Goal: Task Accomplishment & Management: Manage account settings

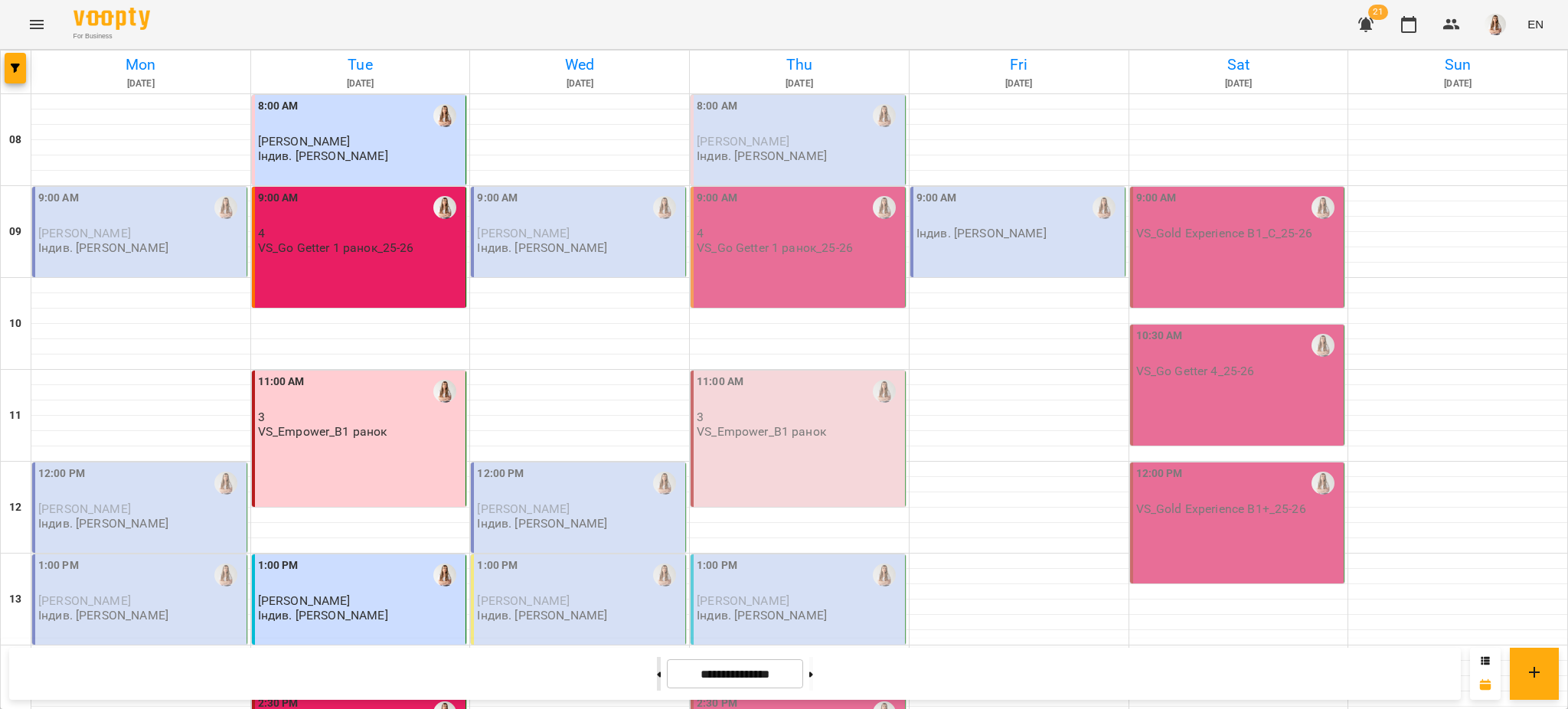
click at [657, 667] on button at bounding box center [659, 673] width 4 height 34
type input "**********"
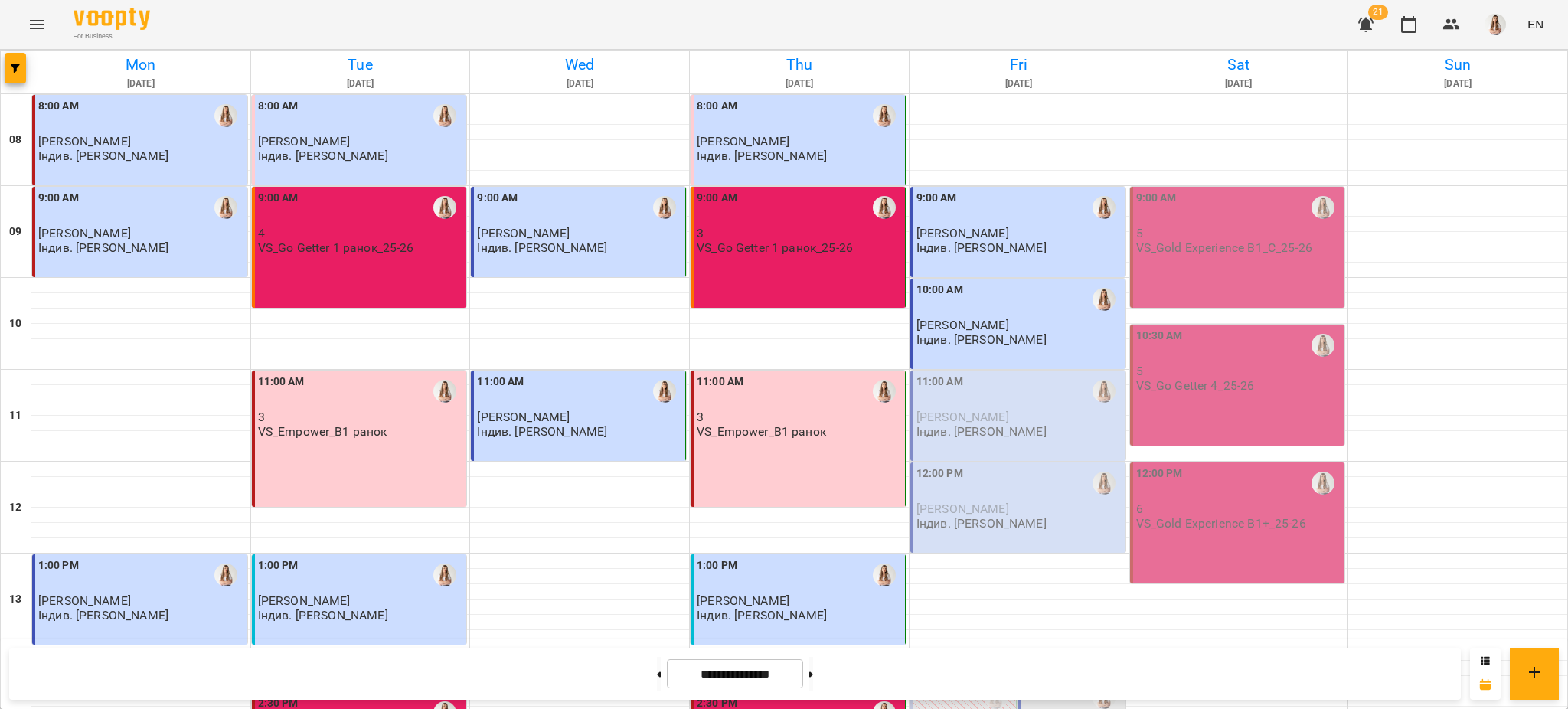
click at [932, 520] on p "Індив. [PERSON_NAME]" at bounding box center [981, 523] width 130 height 13
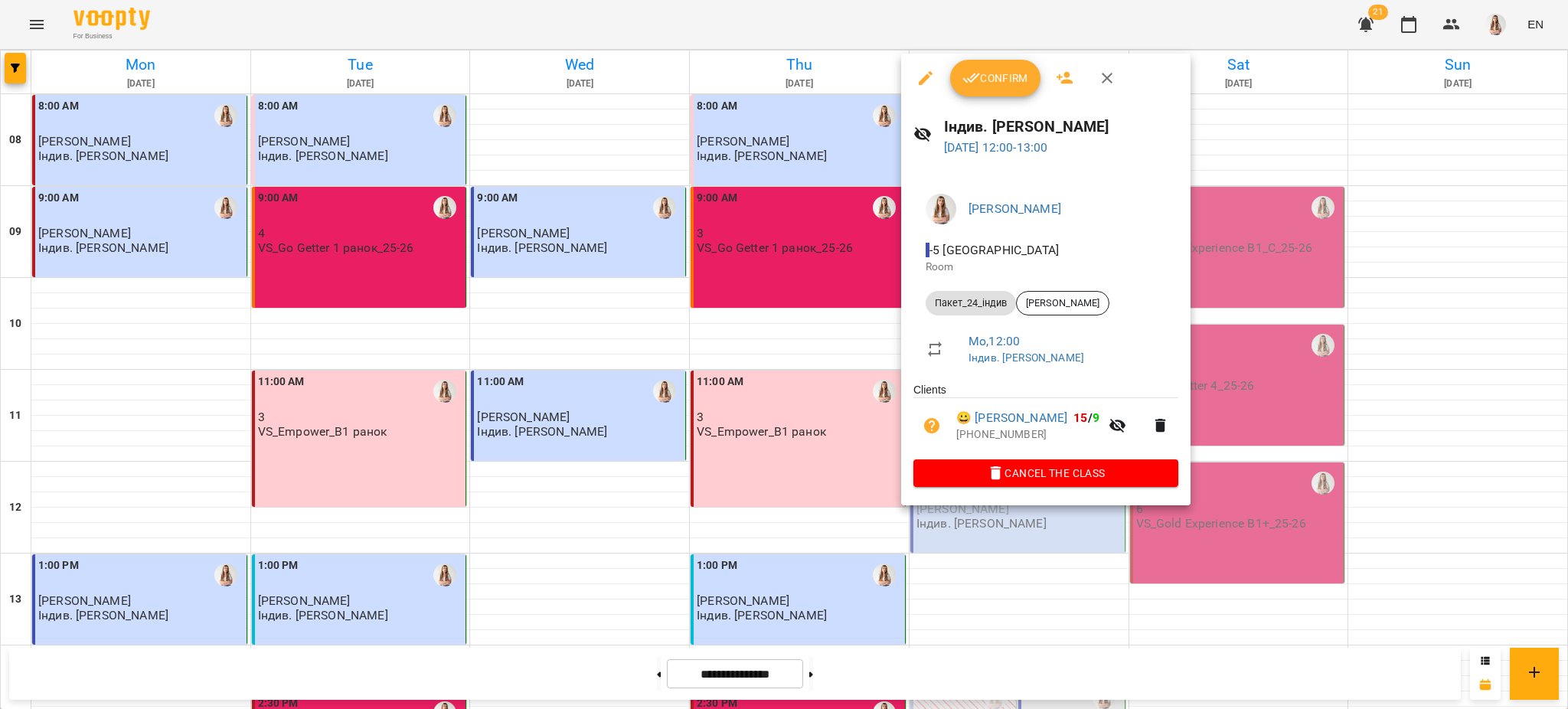
click at [1004, 89] on button "Confirm" at bounding box center [996, 78] width 91 height 37
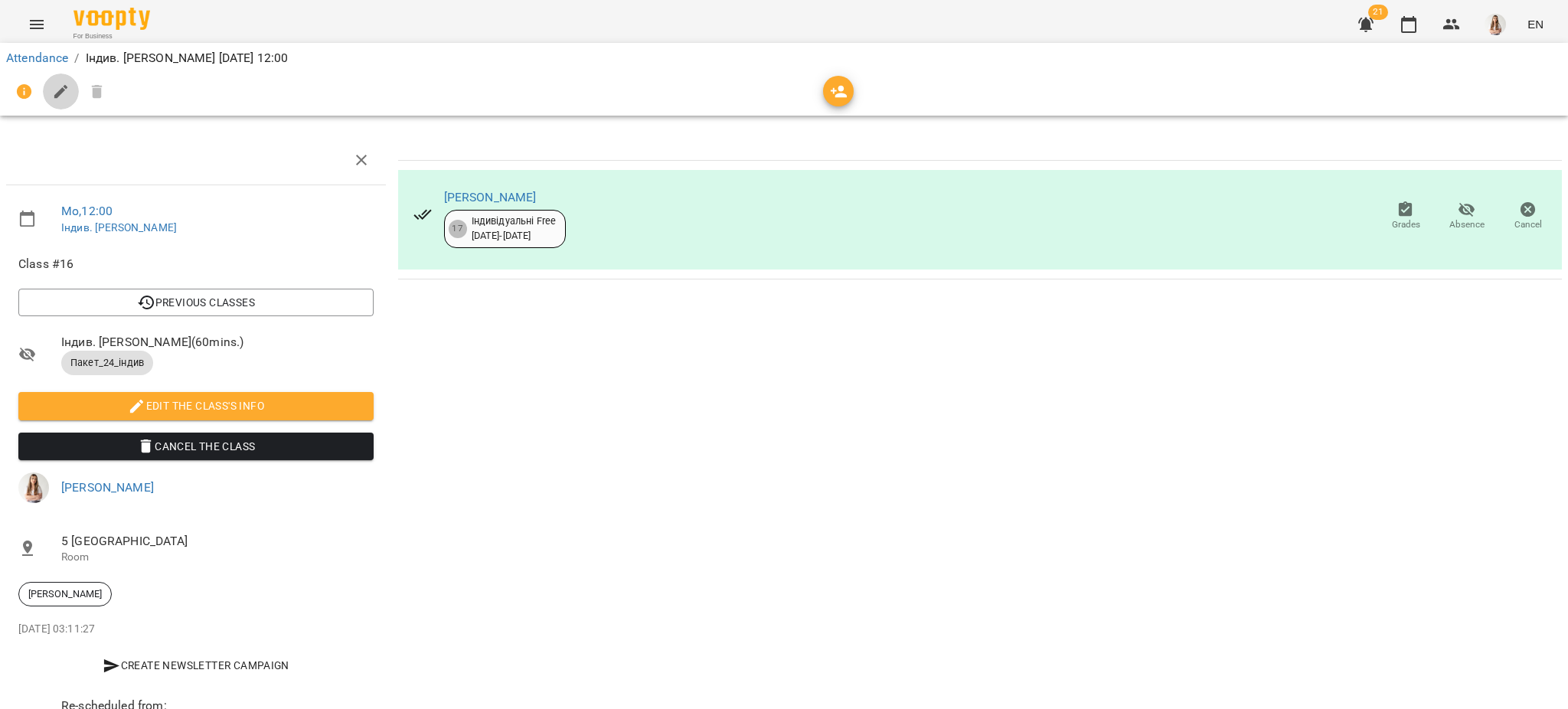
click at [65, 83] on icon "button" at bounding box center [61, 92] width 18 height 18
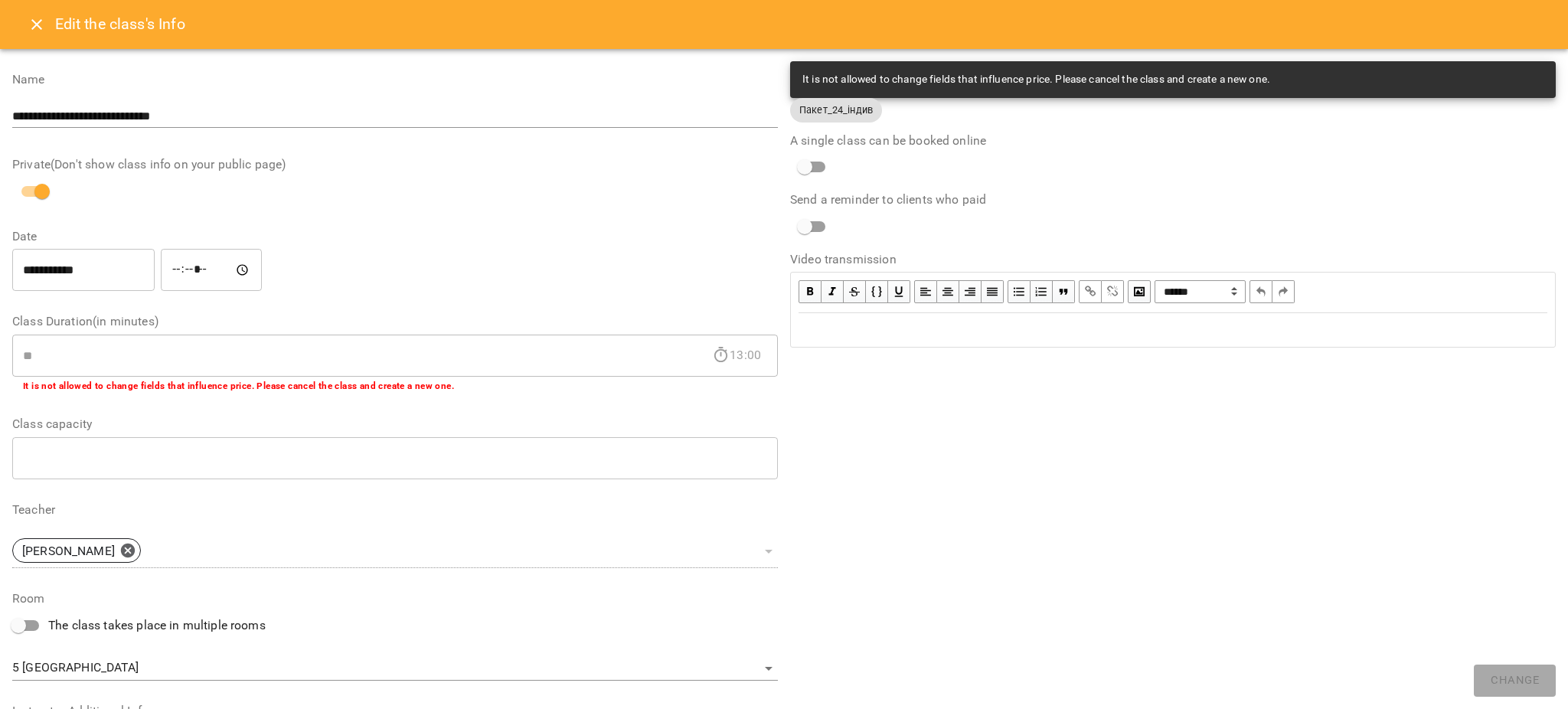
click at [824, 314] on div "Edit text" at bounding box center [1172, 329] width 762 height 32
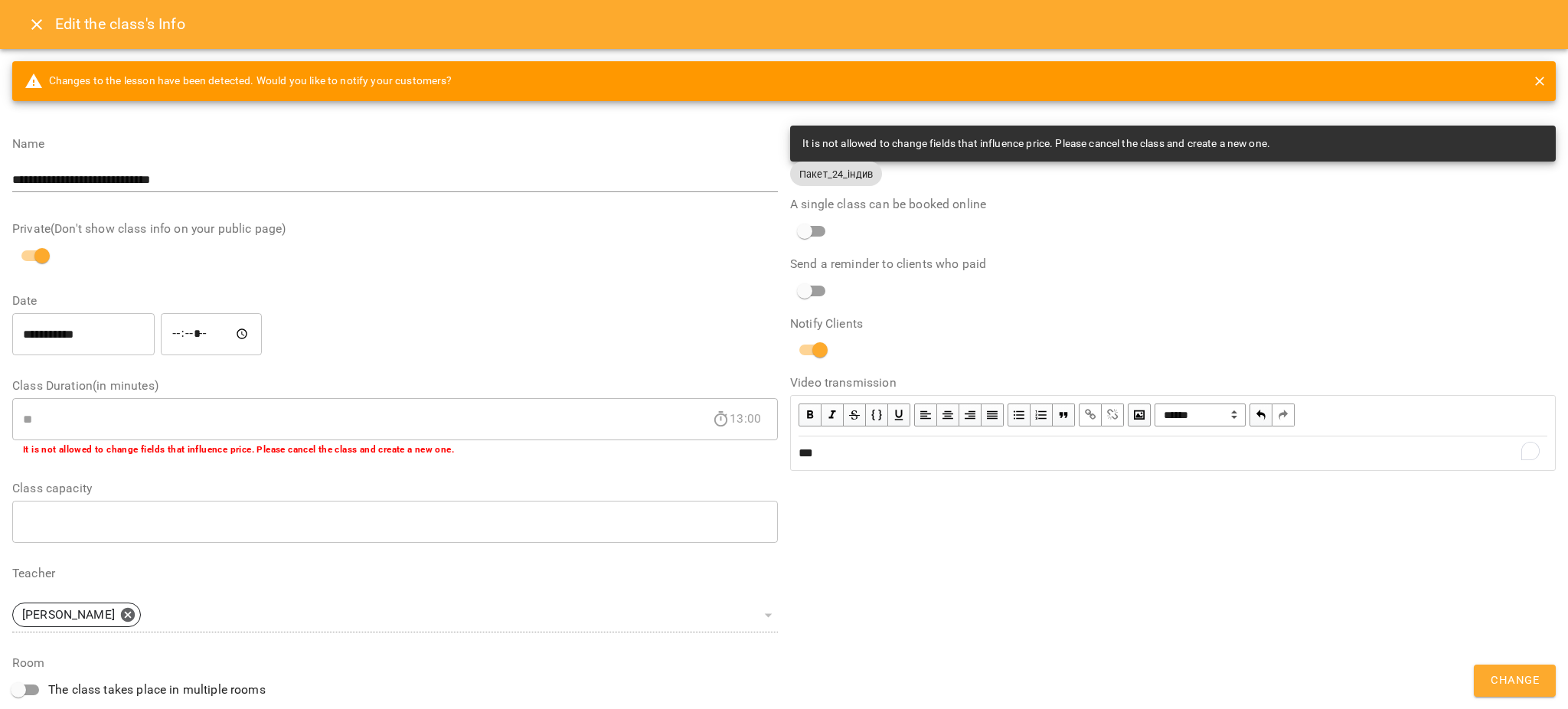
click at [1491, 667] on button "Change" at bounding box center [1514, 680] width 82 height 32
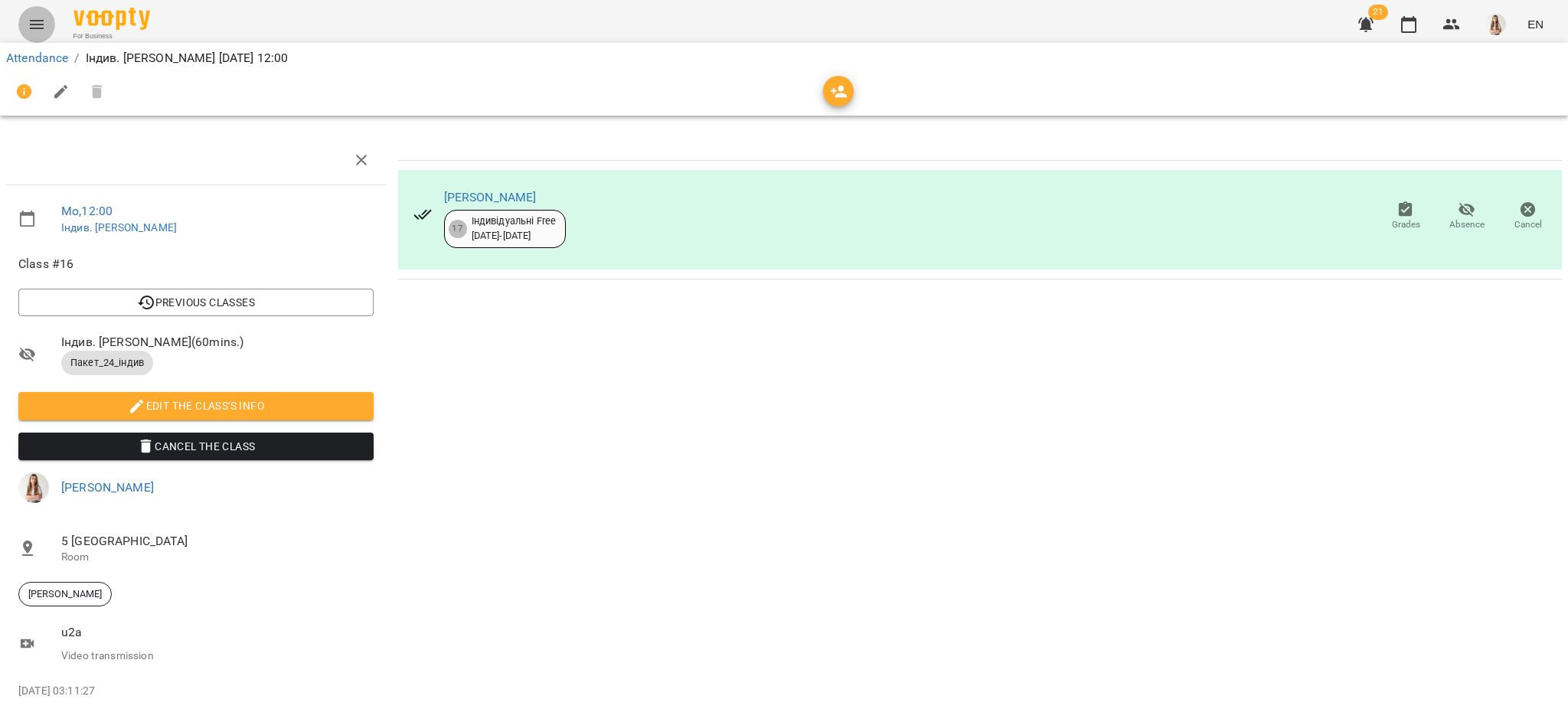
click at [34, 38] on button "Menu" at bounding box center [37, 24] width 37 height 37
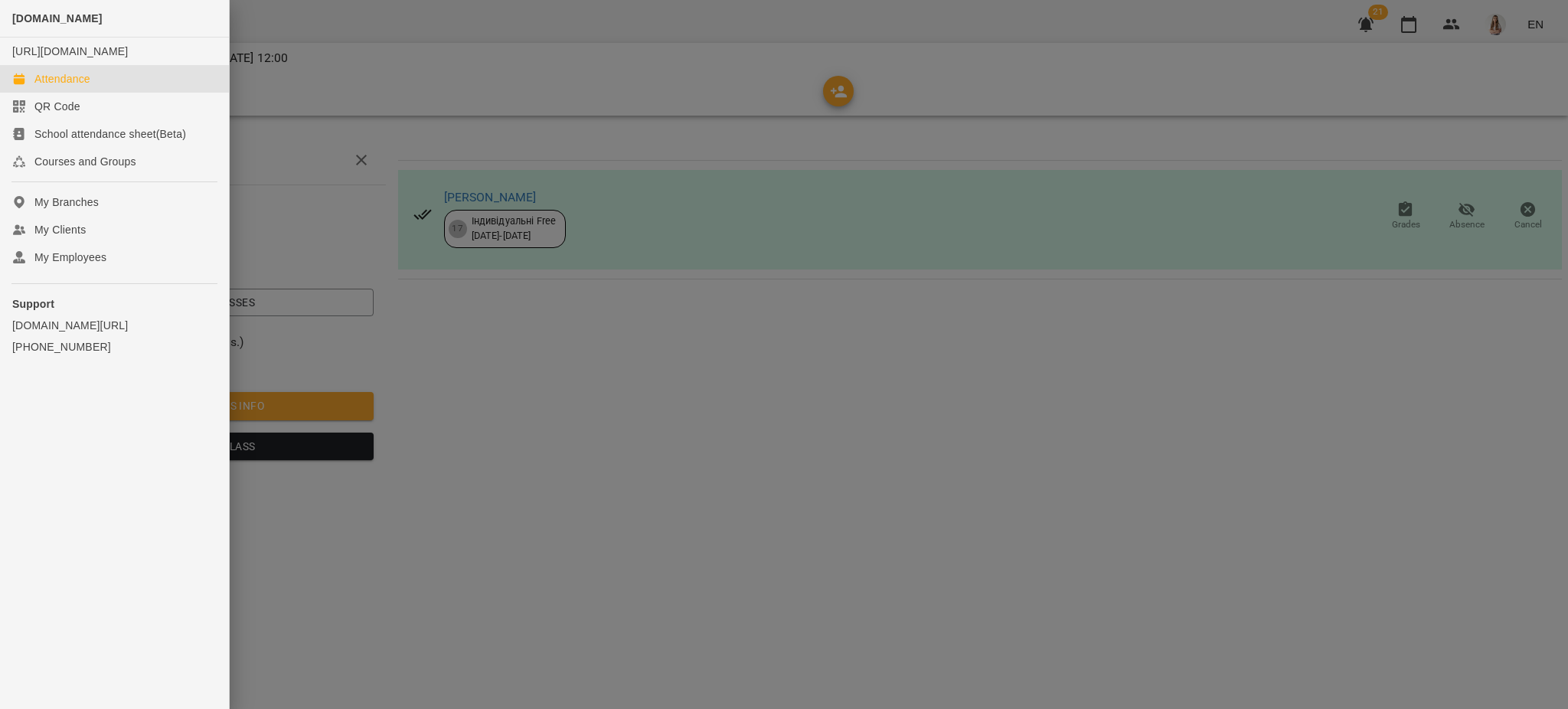
click at [62, 87] on div "Attendance" at bounding box center [63, 79] width 56 height 15
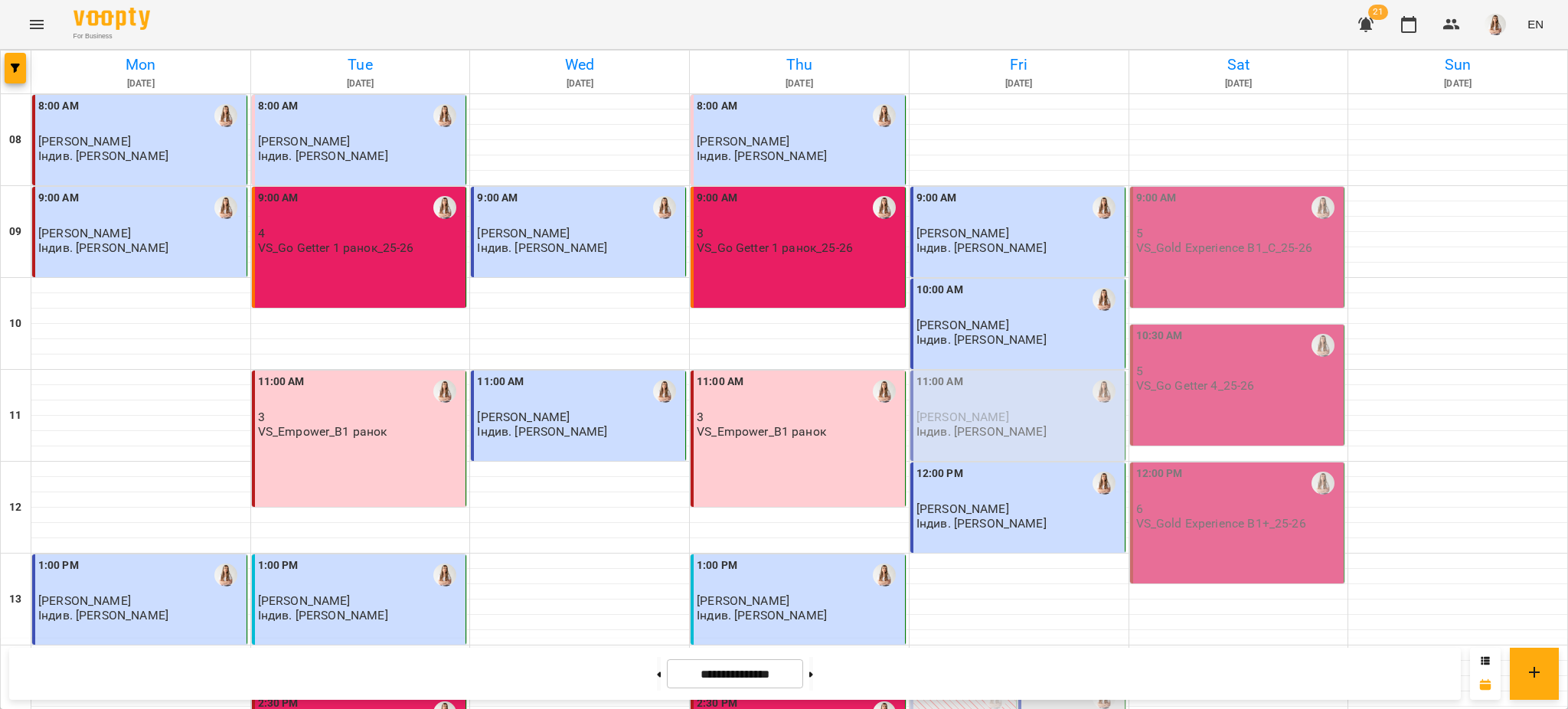
click at [948, 432] on p "Індив. [PERSON_NAME]" at bounding box center [981, 430] width 130 height 13
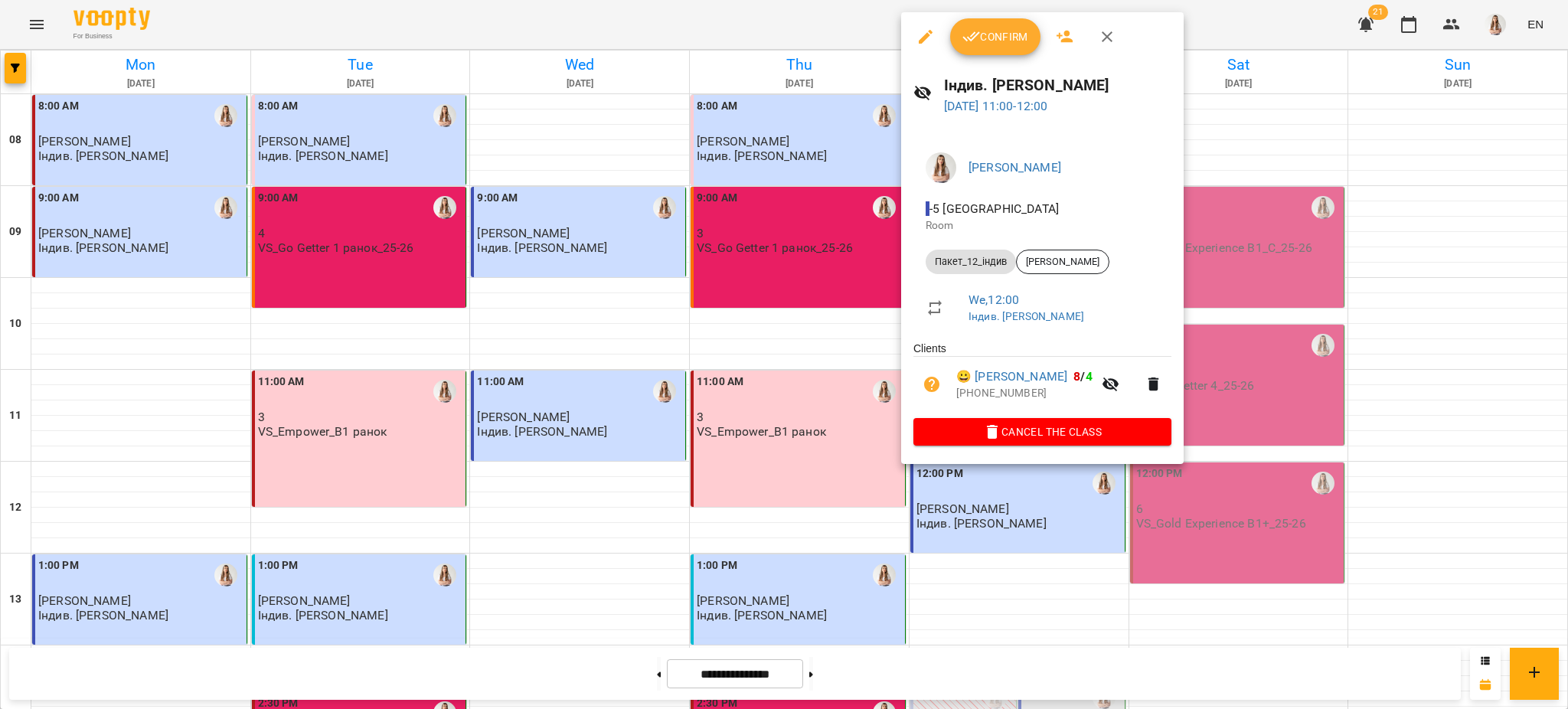
click at [917, 32] on icon "button" at bounding box center [925, 37] width 18 height 18
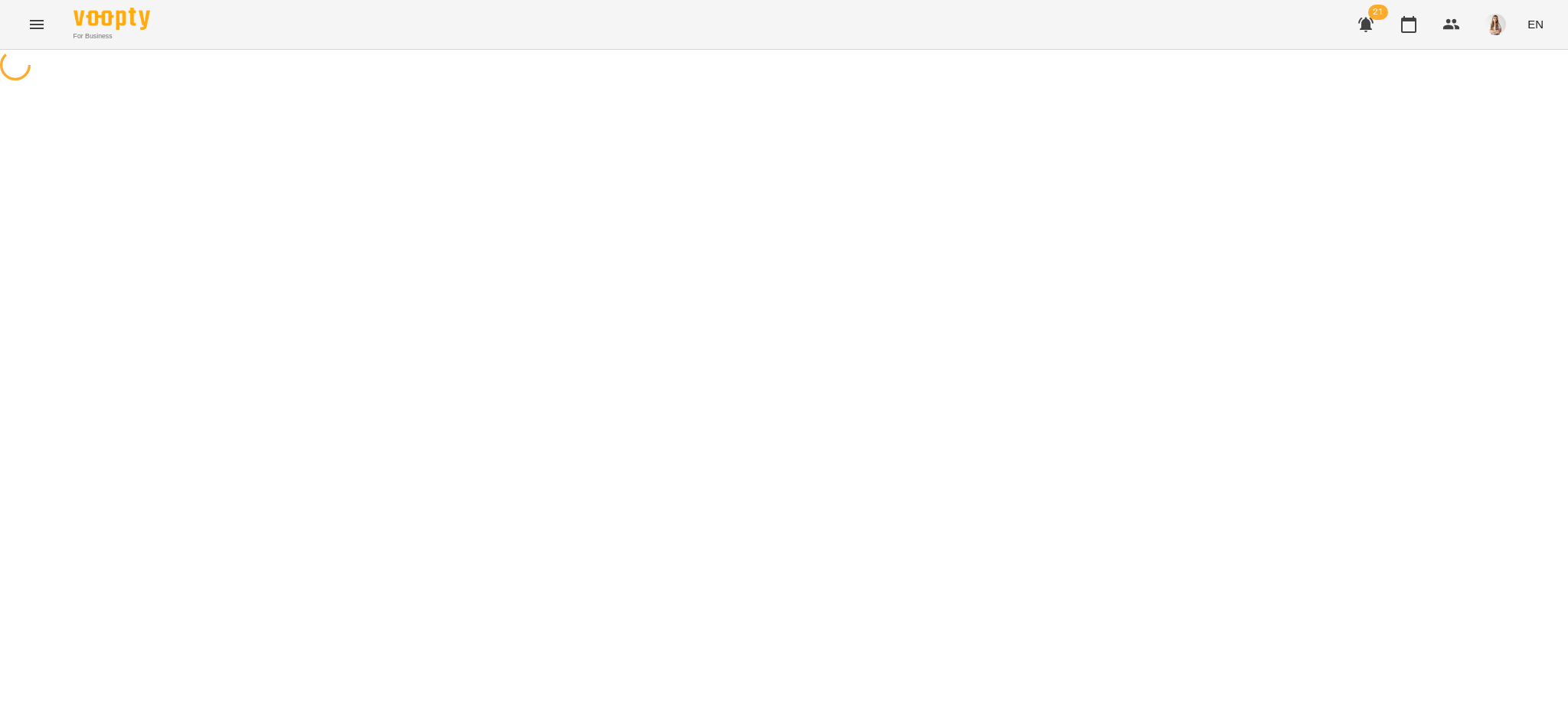
select select "**********"
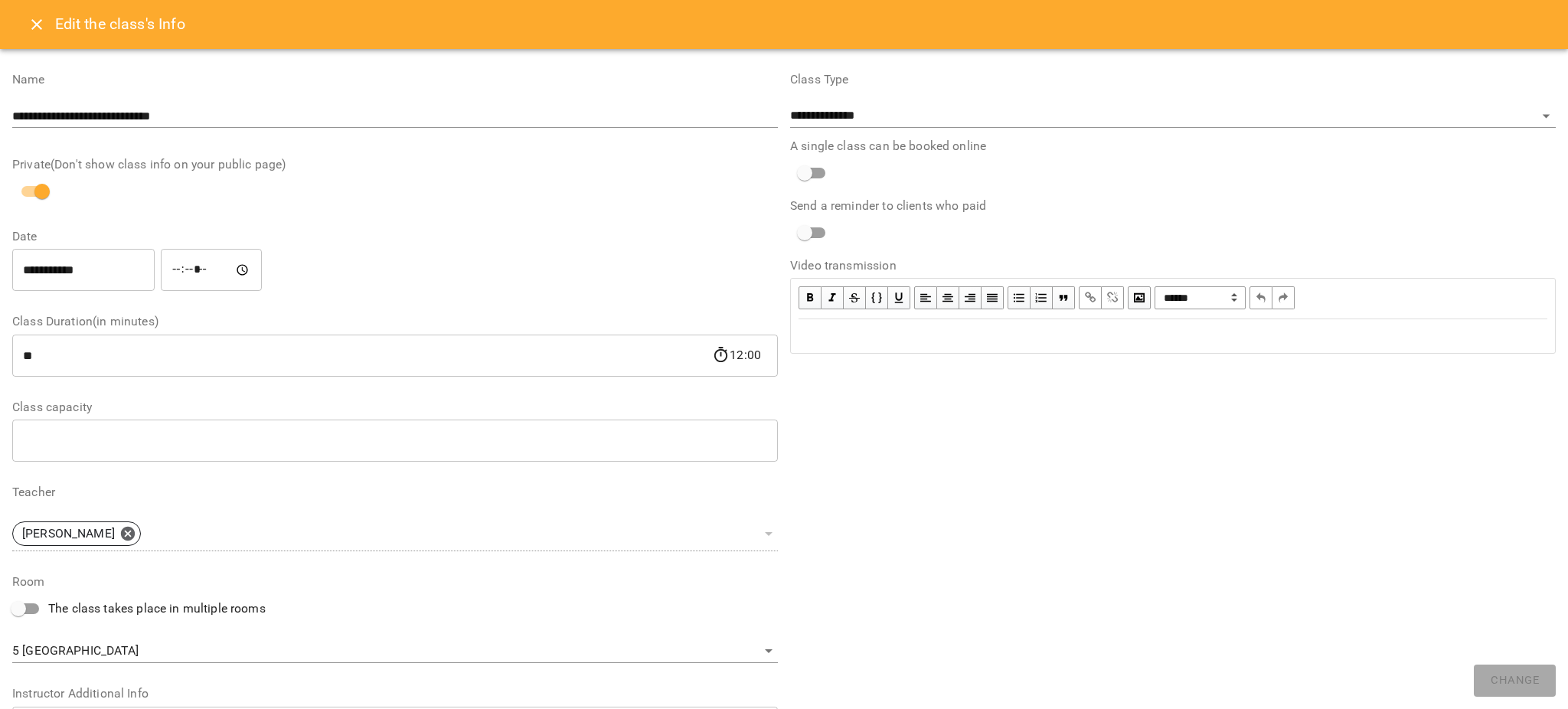
click at [31, 274] on input "**********" at bounding box center [84, 270] width 143 height 42
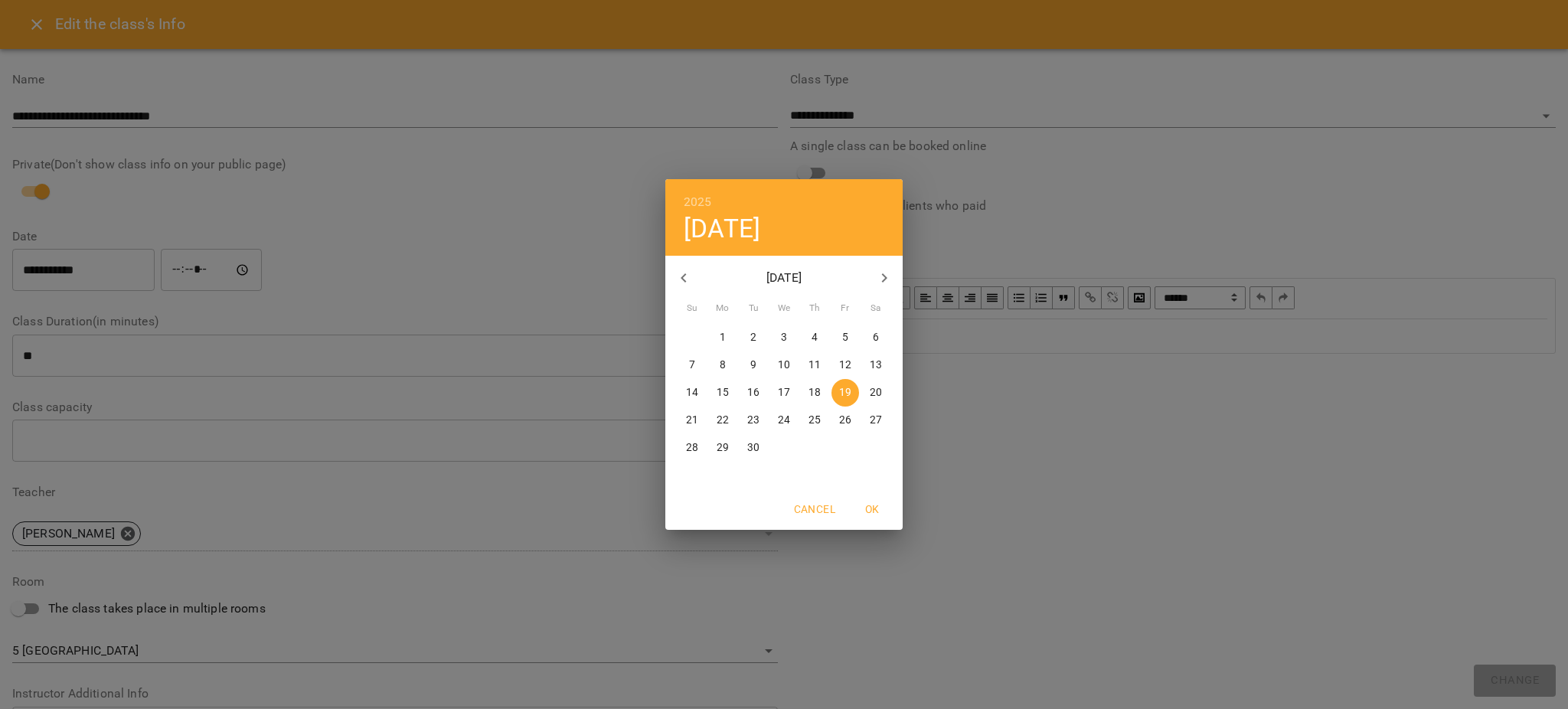
click at [784, 421] on p "24" at bounding box center [784, 421] width 13 height 15
type input "**********"
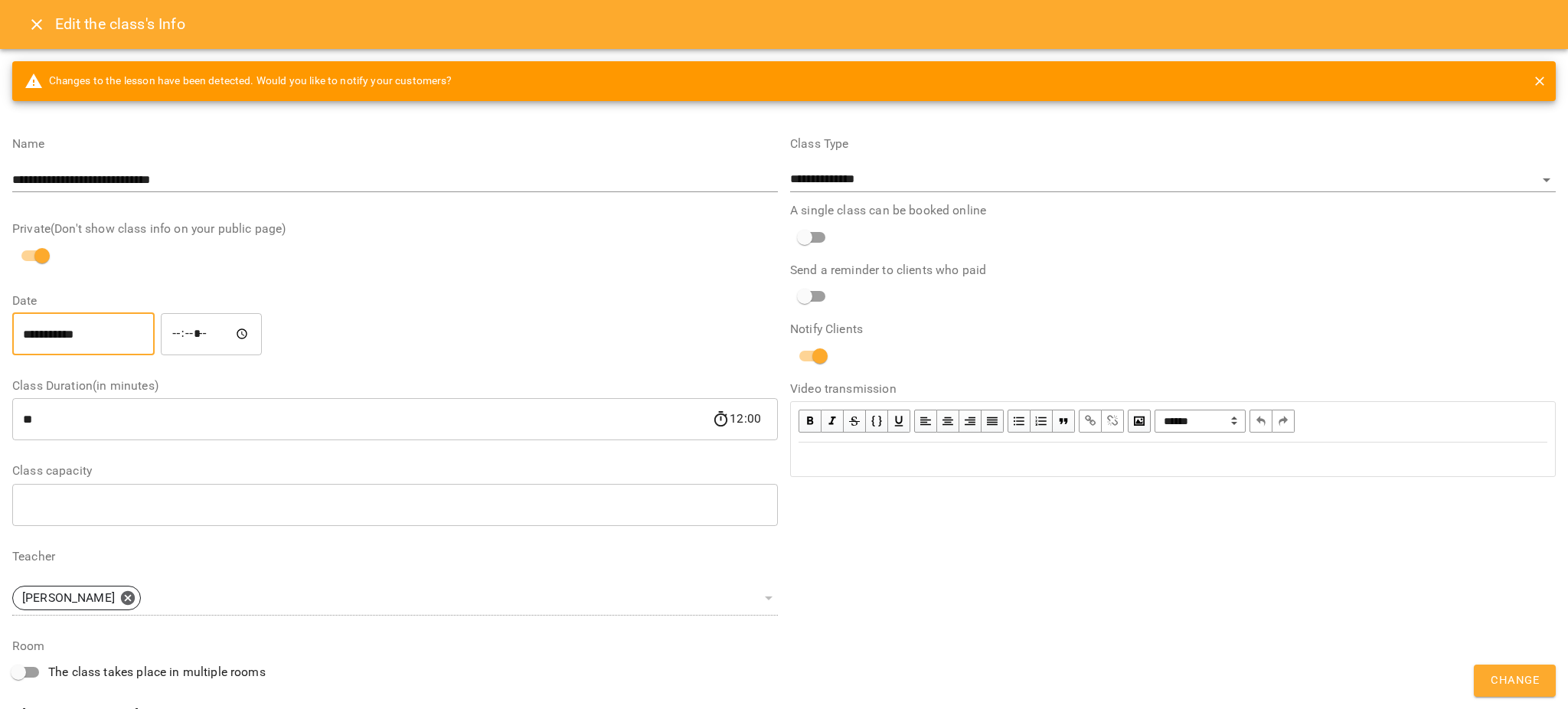
click at [1506, 681] on span "Change" at bounding box center [1515, 680] width 48 height 20
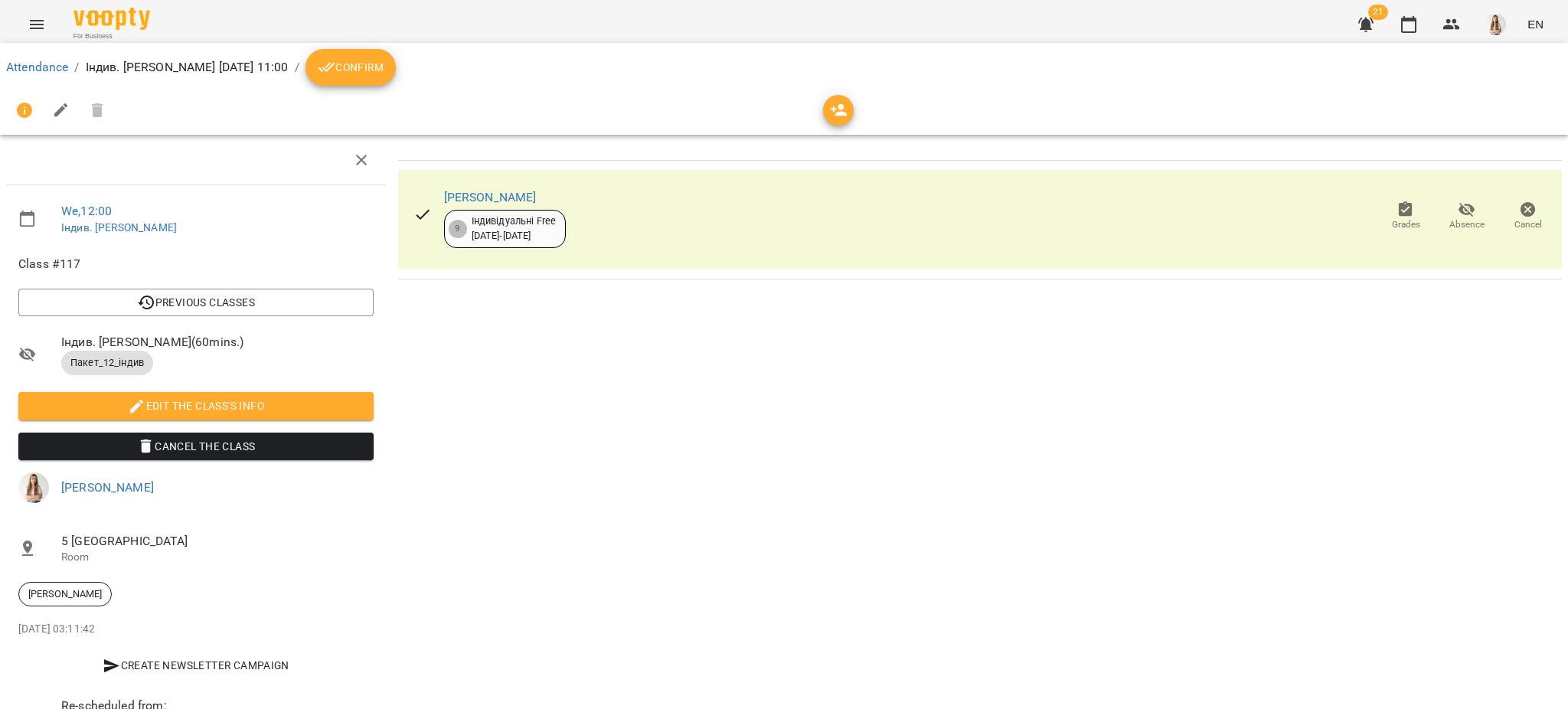
click at [41, 15] on icon "Menu" at bounding box center [37, 24] width 18 height 18
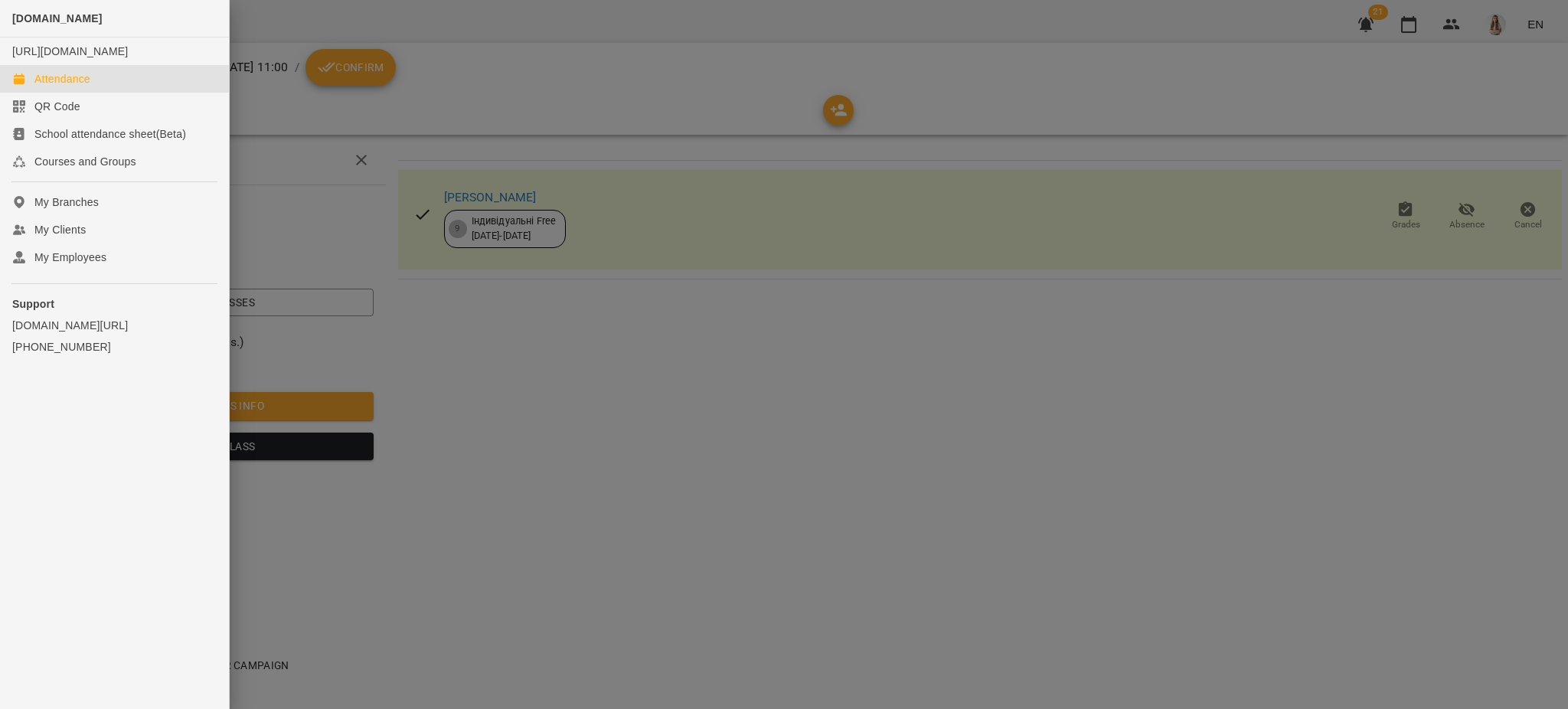
click at [50, 87] on div "Attendance" at bounding box center [63, 79] width 56 height 15
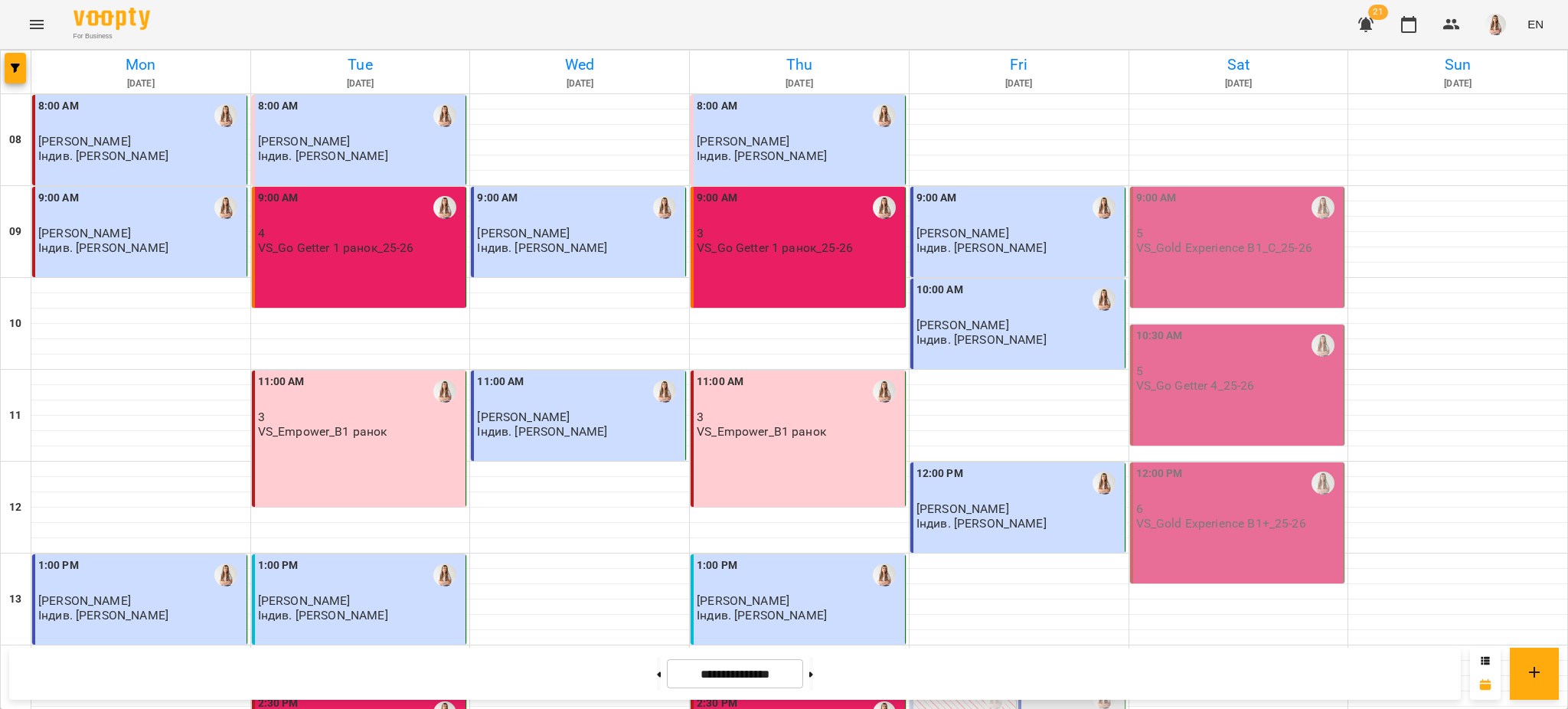
scroll to position [509, 0]
click at [46, 24] on button "Menu" at bounding box center [37, 24] width 37 height 37
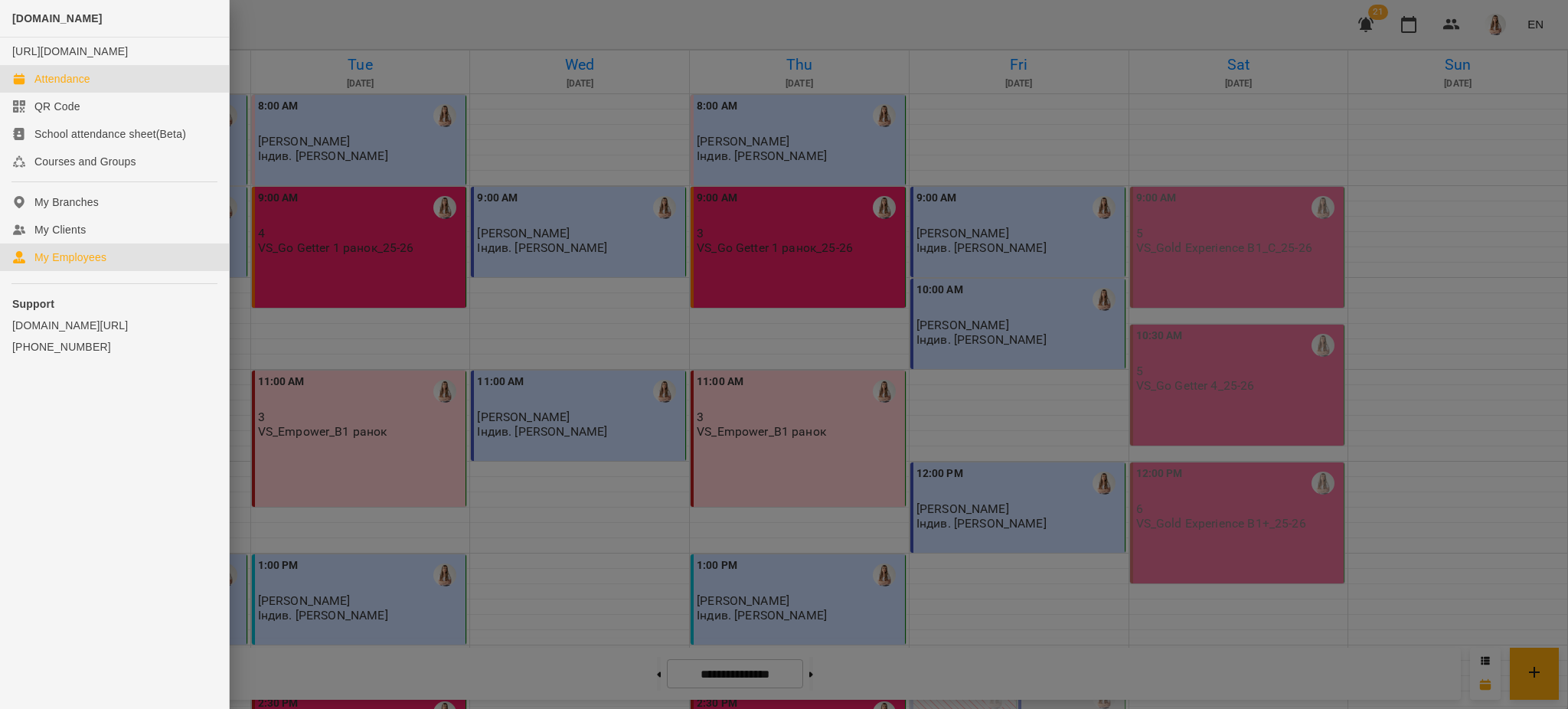
click at [57, 264] on div "My Employees" at bounding box center [70, 258] width 72 height 15
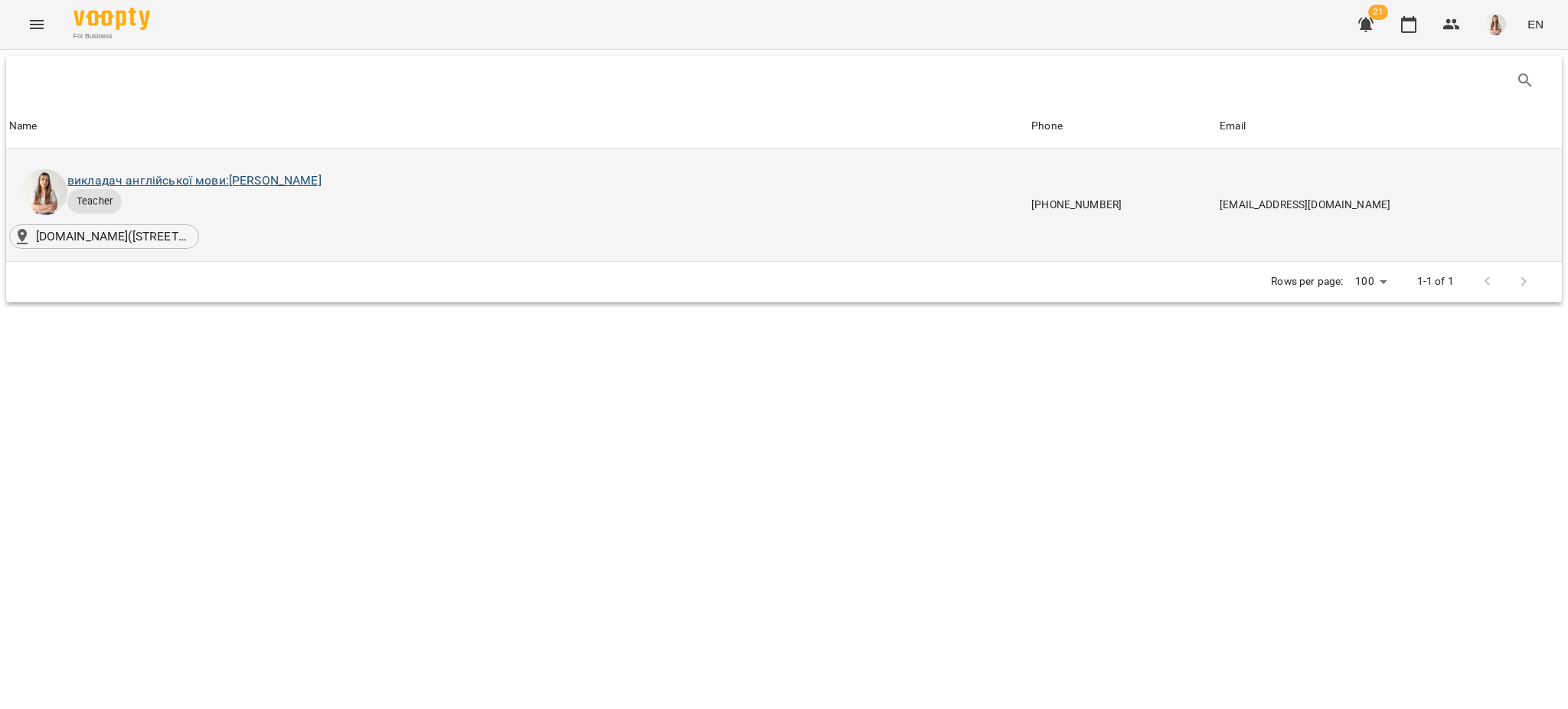
click at [195, 188] on div "викладач англійської мови: [PERSON_NAME]" at bounding box center [195, 180] width 261 height 24
click at [199, 183] on link "викладач англійської мови: [PERSON_NAME]" at bounding box center [194, 179] width 254 height 14
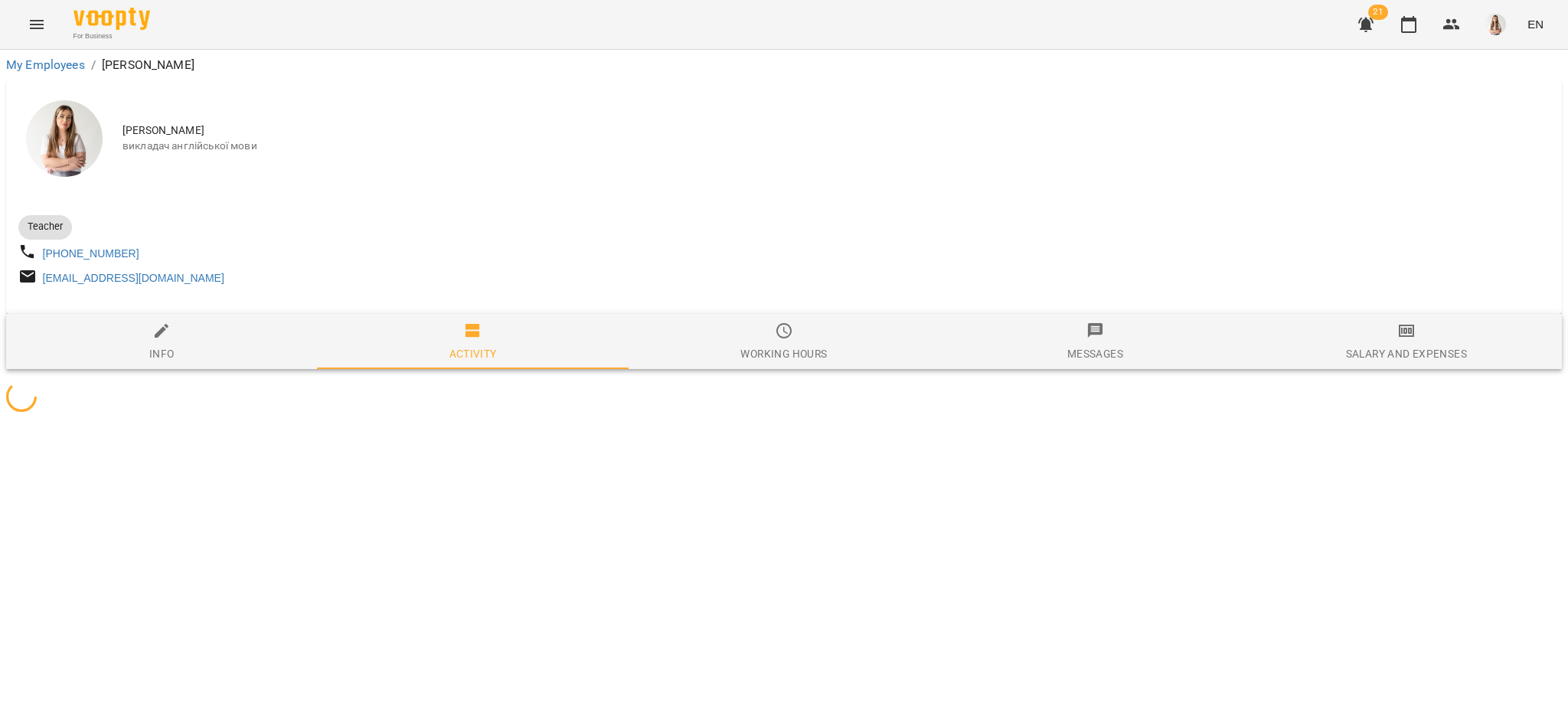
click at [1380, 335] on span "Salary and Expenses" at bounding box center [1406, 341] width 292 height 41
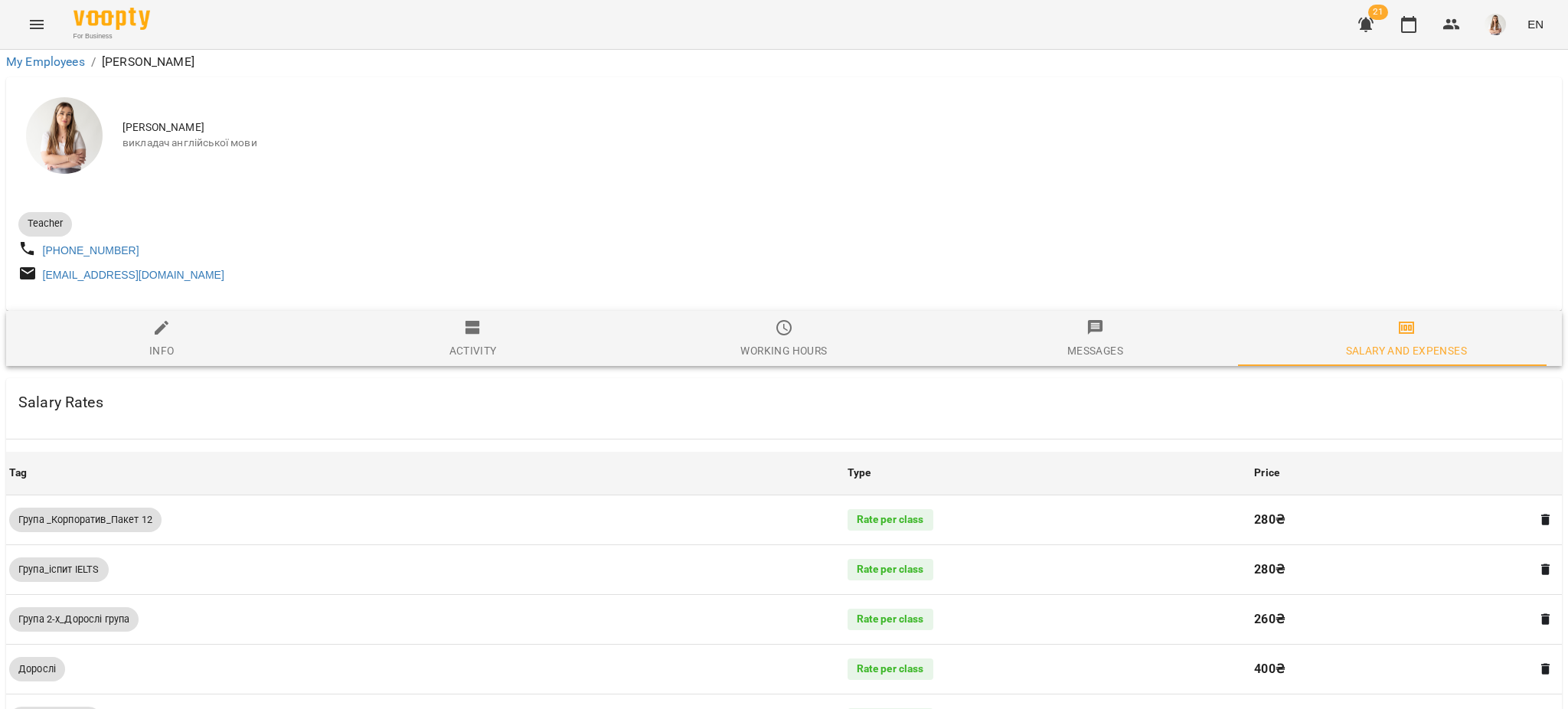
scroll to position [987, 0]
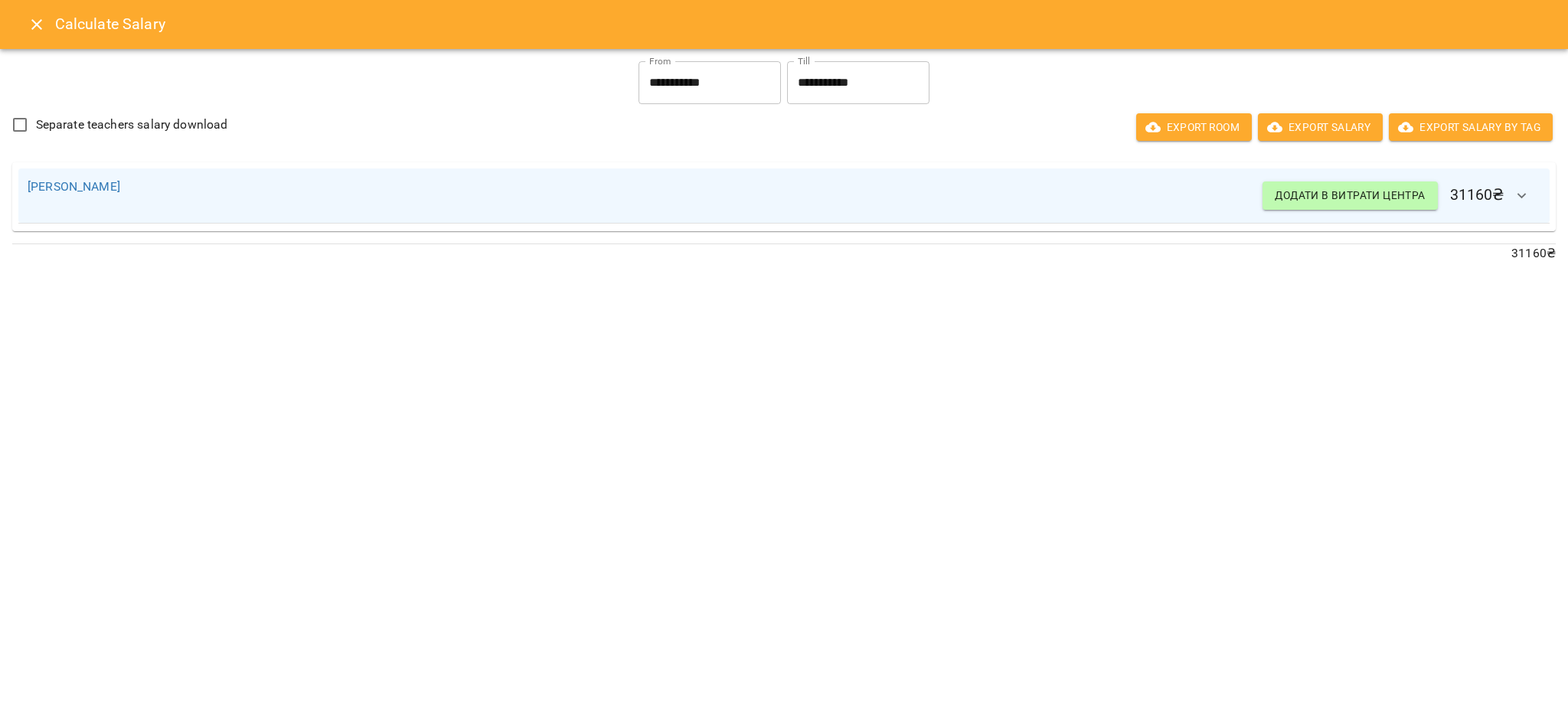
click at [28, 18] on icon "Close" at bounding box center [37, 24] width 18 height 18
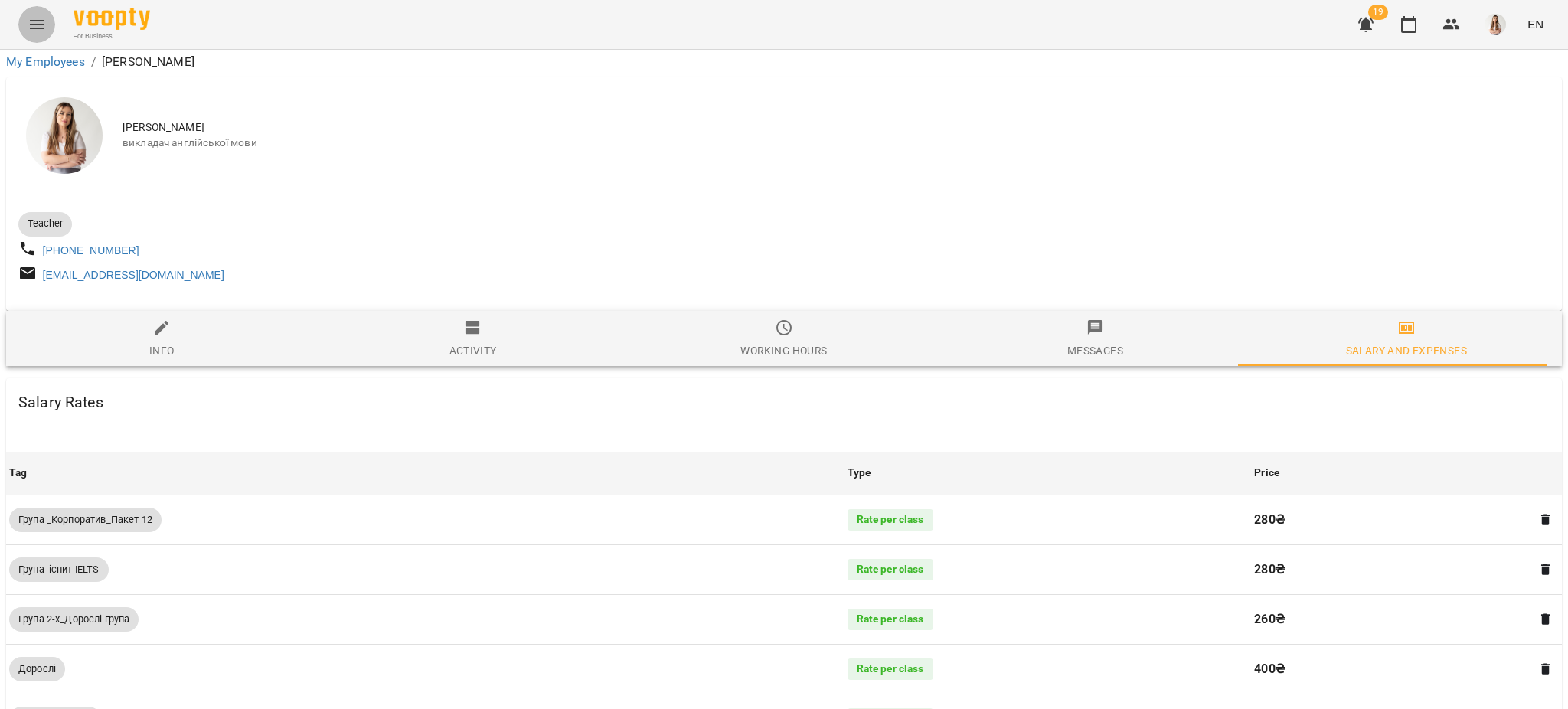
click at [24, 19] on button "Menu" at bounding box center [37, 24] width 37 height 37
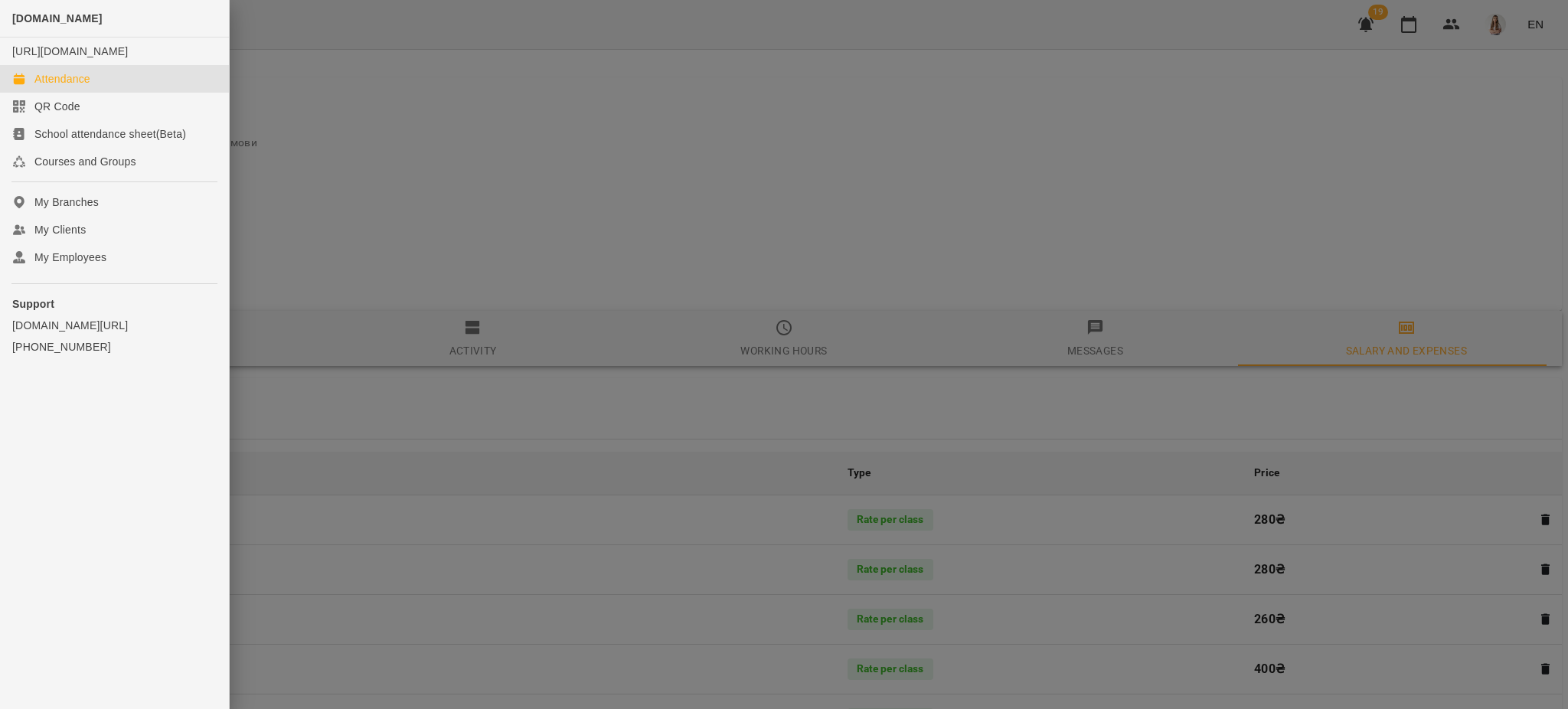
click at [49, 87] on div "Attendance" at bounding box center [63, 79] width 56 height 15
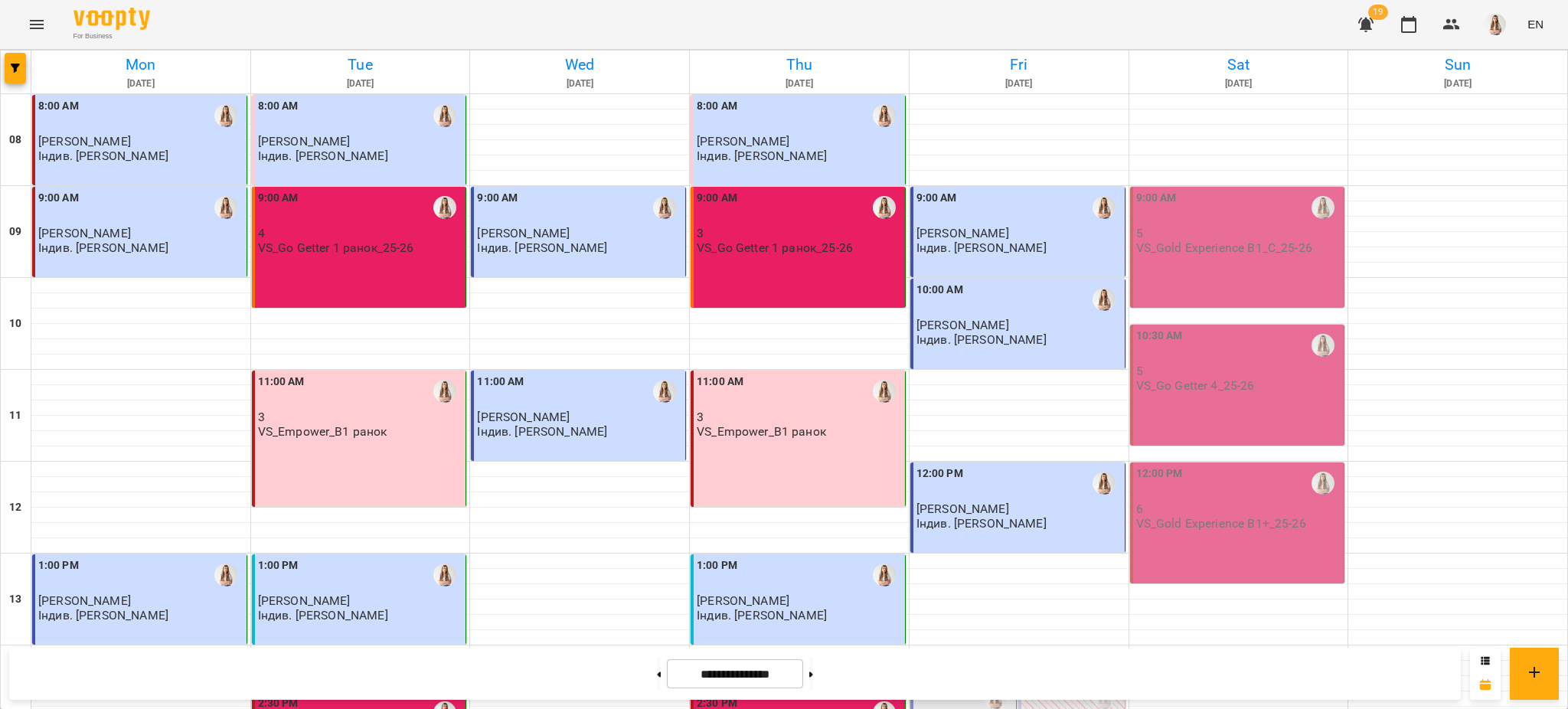
scroll to position [546, 0]
